Goal: Navigation & Orientation: Go to known website

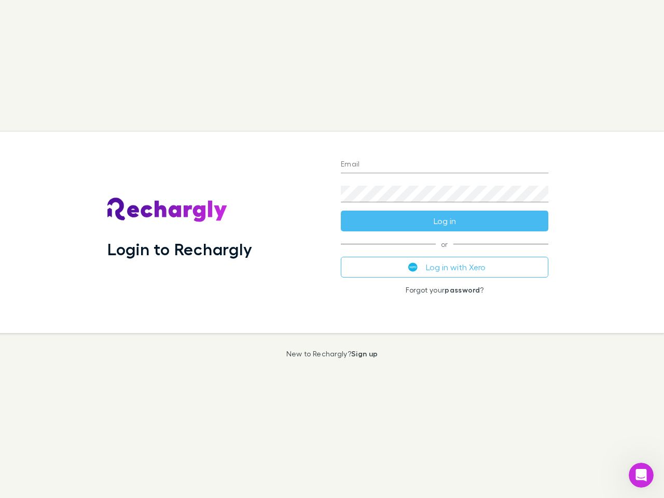
click at [332, 249] on div "Login to Rechargly" at bounding box center [215, 232] width 233 height 201
click at [444, 165] on input "Email" at bounding box center [444, 165] width 207 height 17
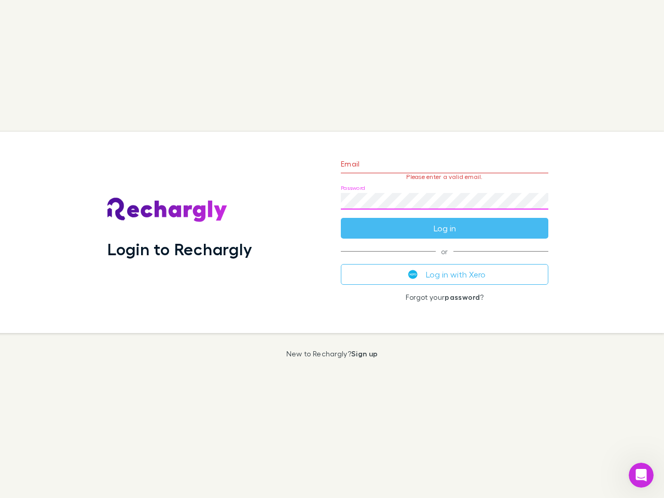
click at [444, 221] on form "Email Please enter a valid email. Password Log in" at bounding box center [444, 193] width 207 height 90
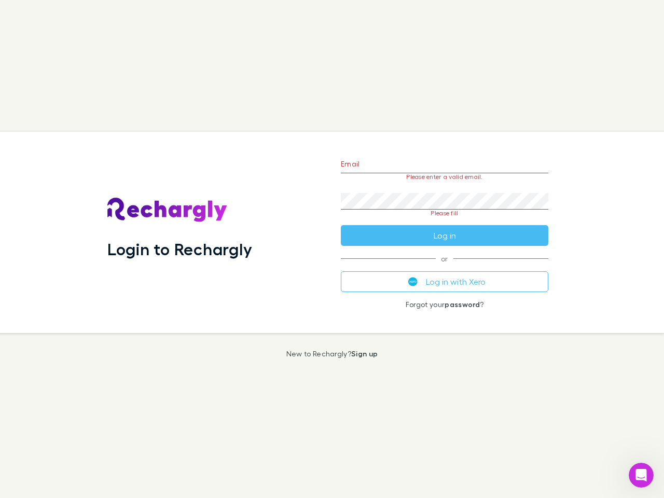
click at [444, 267] on div "Email Please enter a valid email. Password Please fill Log in or Log in with Xe…" at bounding box center [444, 232] width 224 height 201
click at [641, 475] on icon "Open Intercom Messenger" at bounding box center [641, 475] width 17 height 17
